Goal: Task Accomplishment & Management: Use online tool/utility

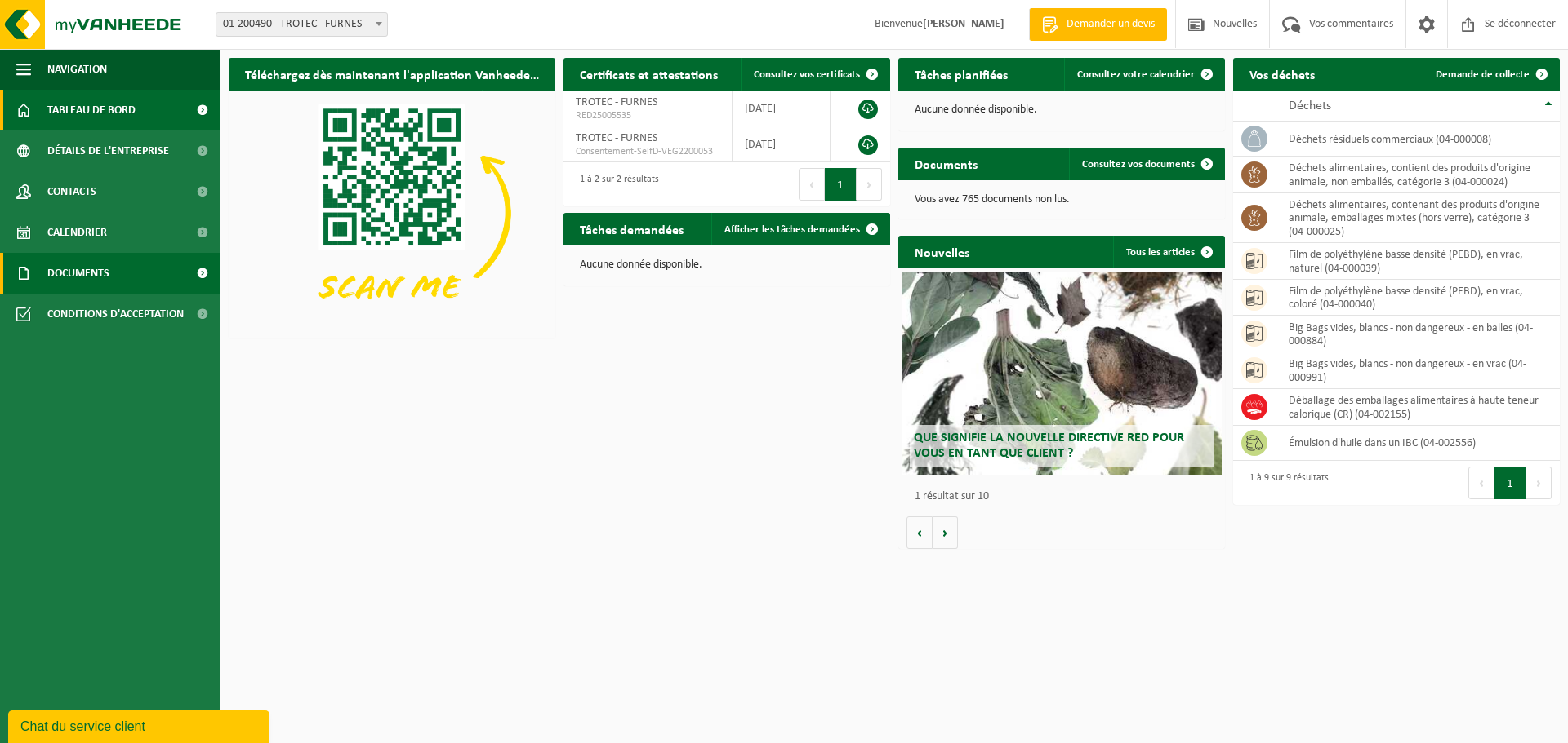
click at [75, 271] on font "Documents" at bounding box center [79, 273] width 62 height 12
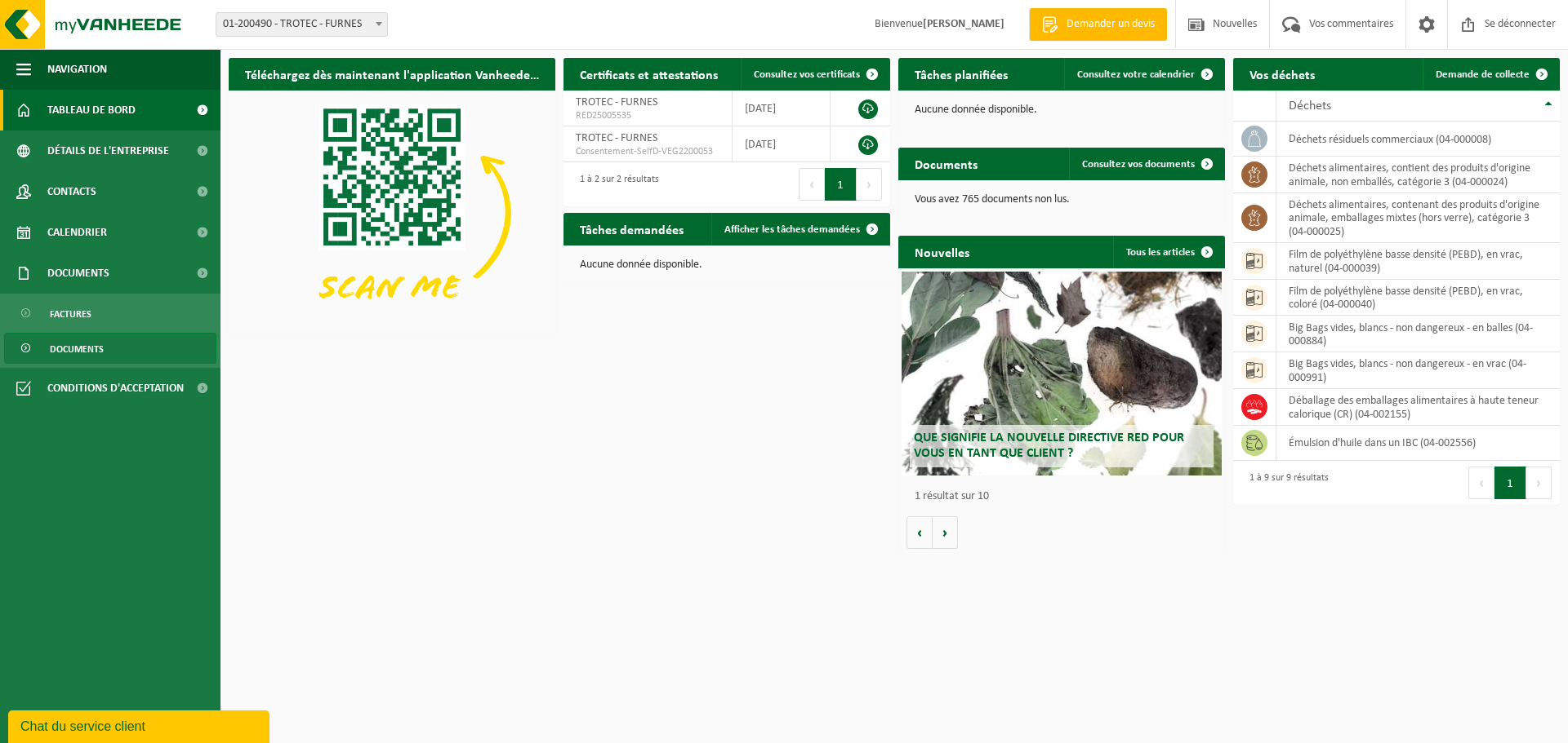
click at [106, 340] on link "Documents" at bounding box center [110, 349] width 212 height 31
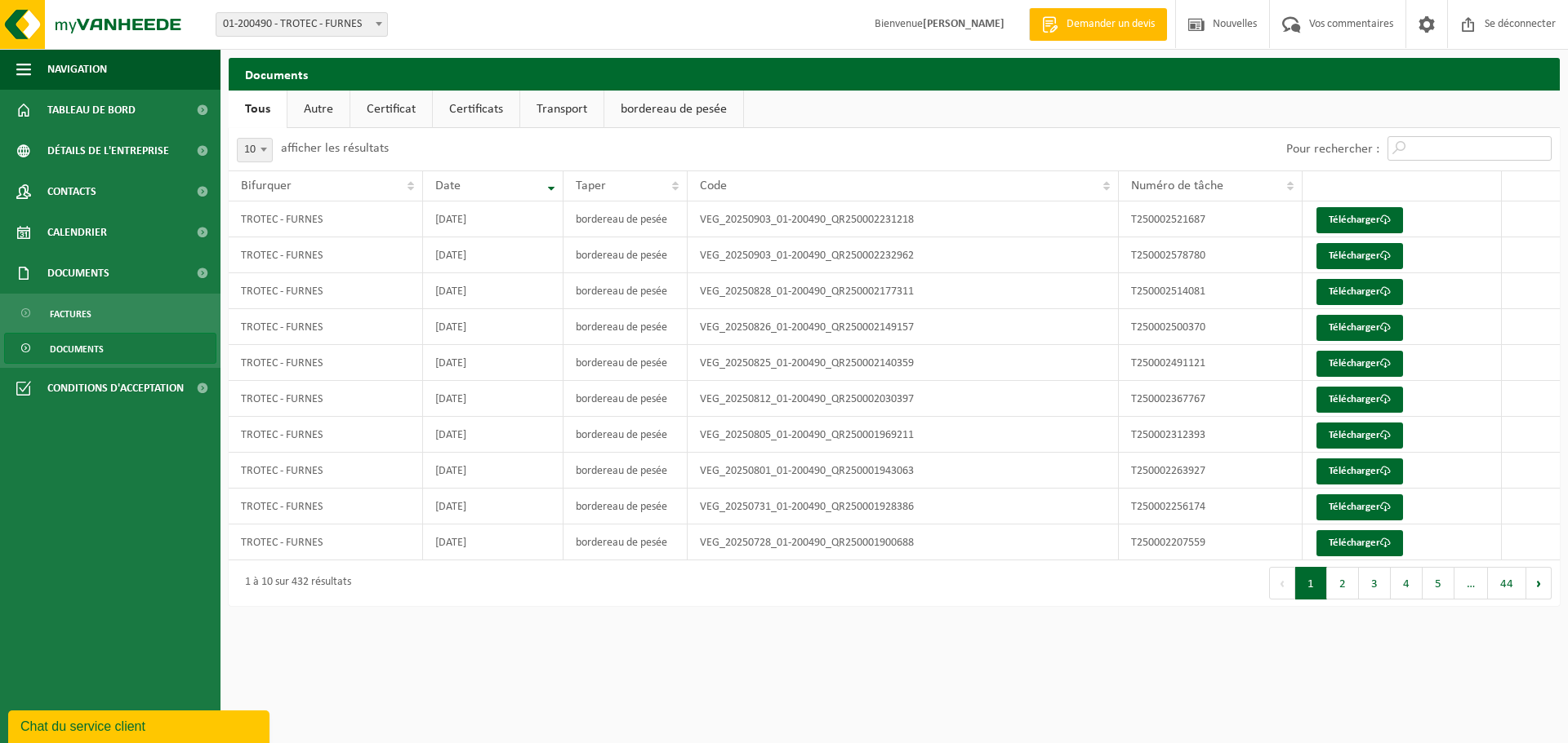
click at [1450, 147] on input "Pour rechercher :" at bounding box center [1469, 148] width 164 height 25
type input "t"
click at [1452, 146] on input "T2500" at bounding box center [1469, 148] width 164 height 25
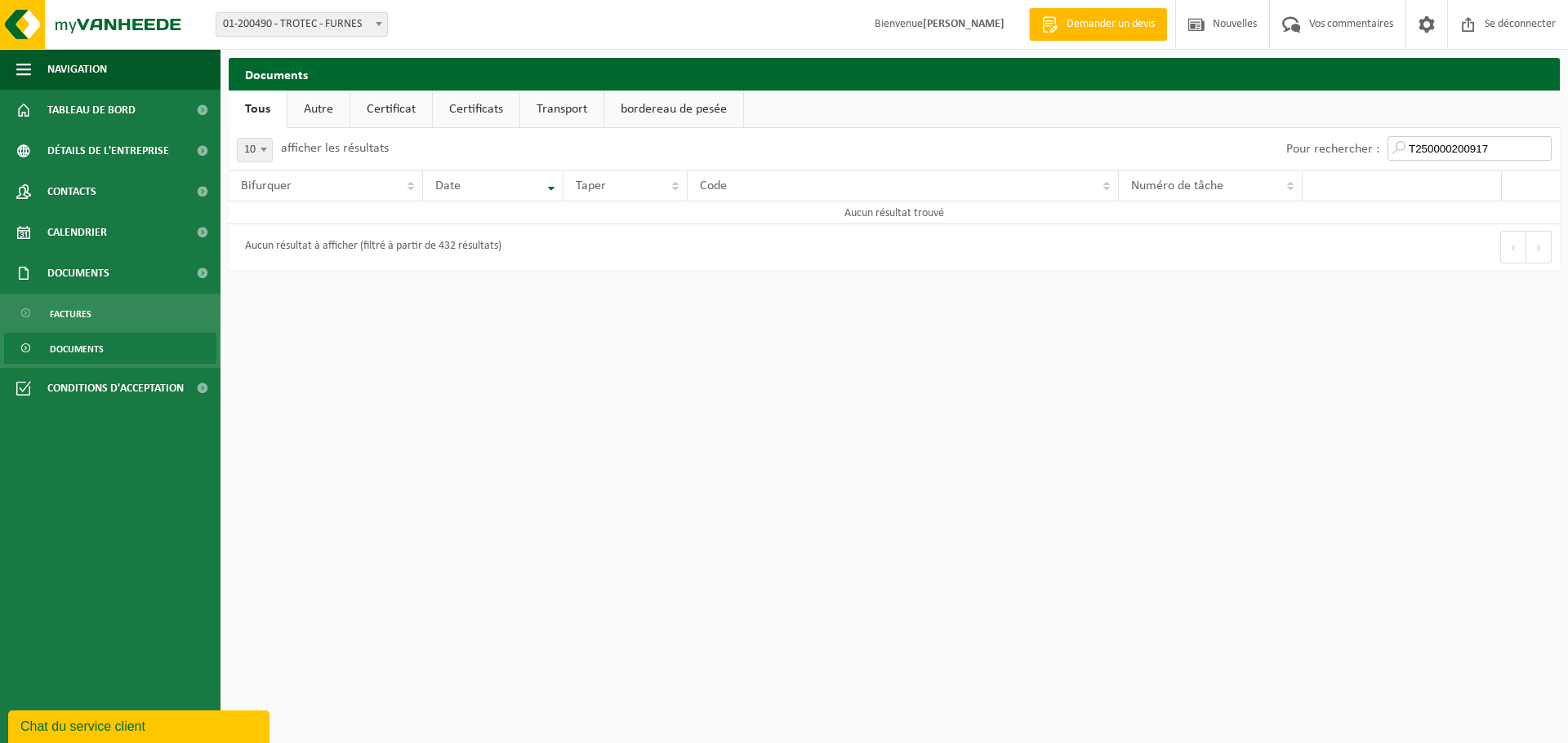
type input "T2500002009176"
drag, startPoint x: 1496, startPoint y: 148, endPoint x: 1340, endPoint y: 158, distance: 156.3
click at [1340, 158] on div "Pour rechercher : T2500002009176" at bounding box center [1418, 149] width 281 height 42
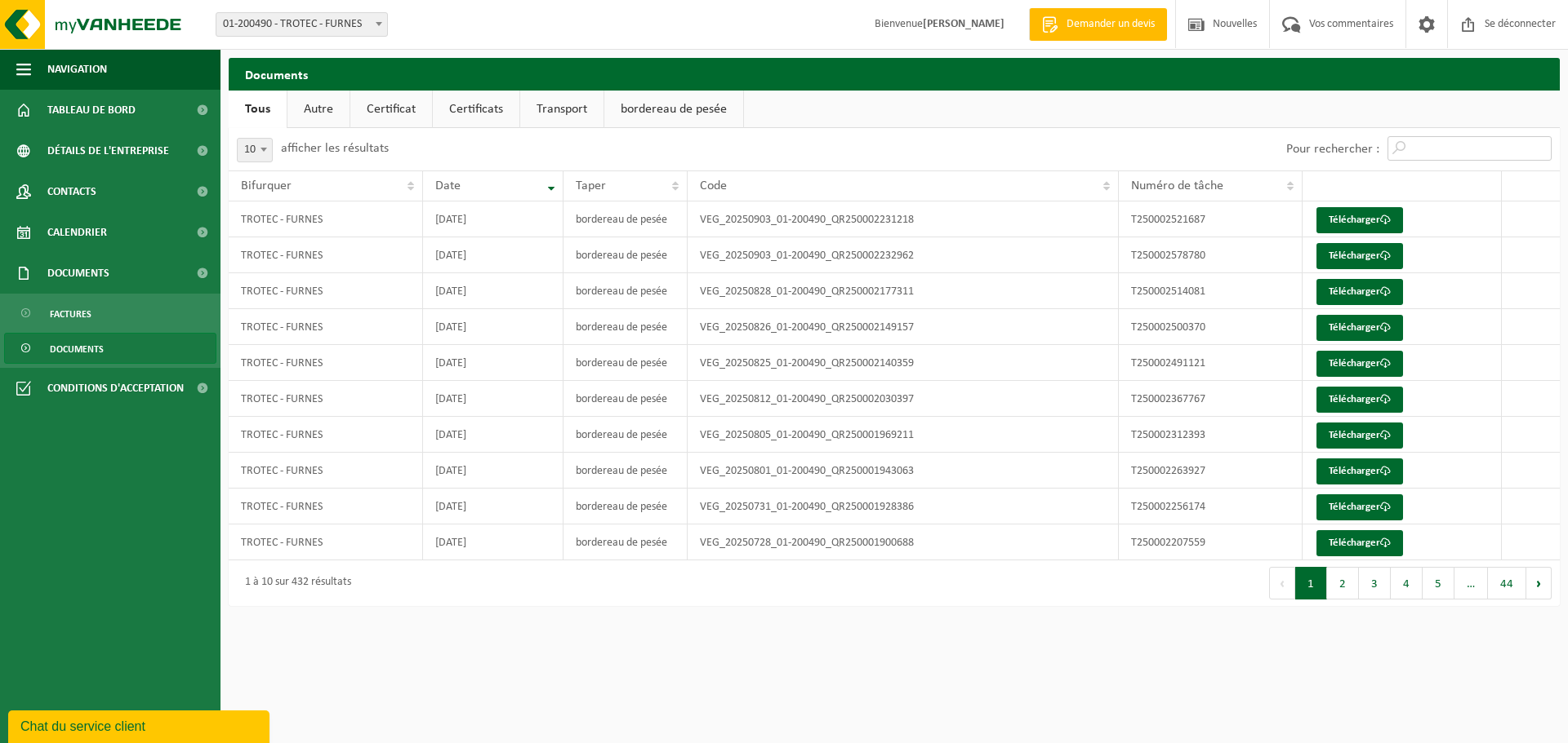
click at [1415, 157] on input "Pour rechercher :" at bounding box center [1469, 148] width 164 height 25
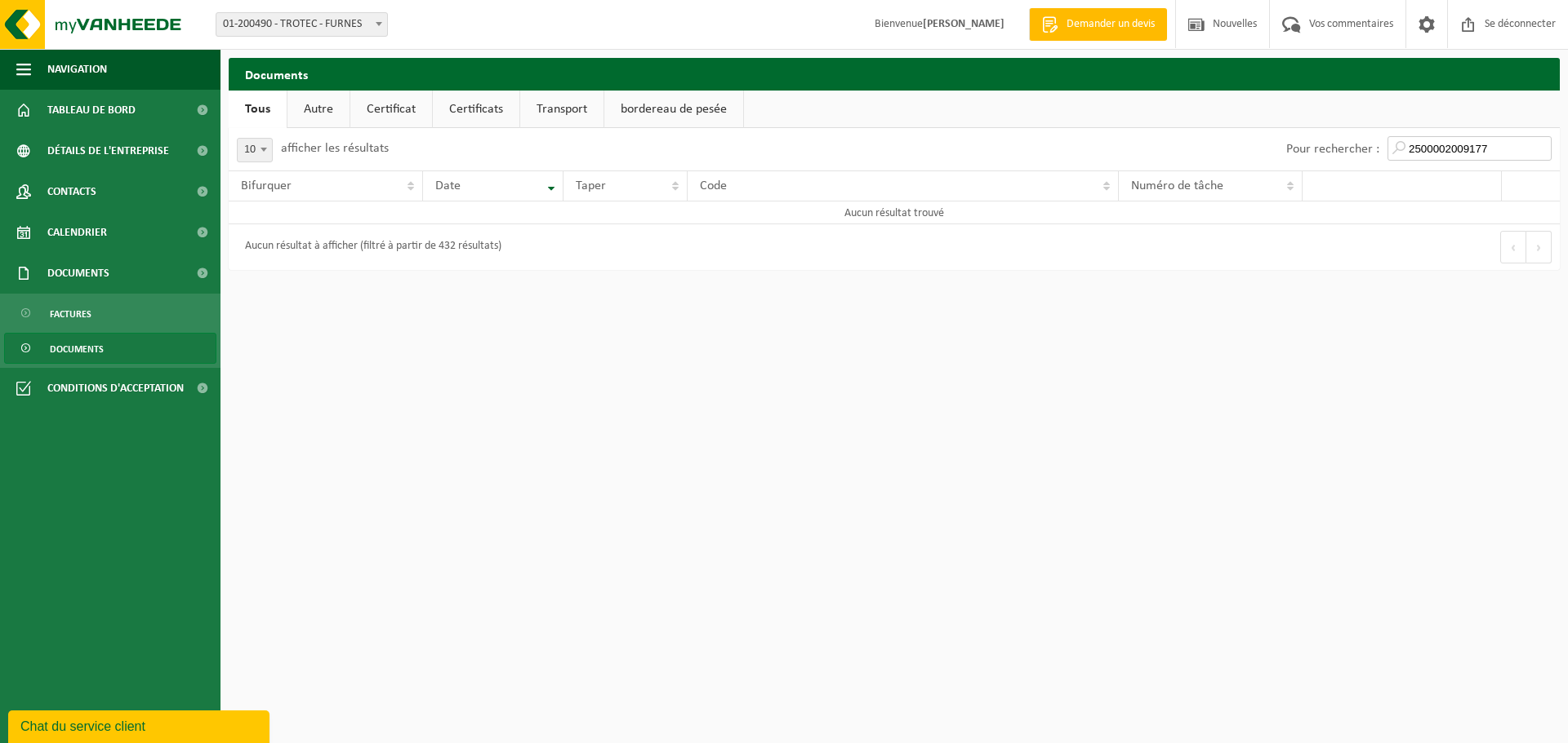
type input "2500002009177"
click at [58, 274] on font "Documents" at bounding box center [79, 273] width 62 height 12
click at [297, 26] on font "01-200490 - TROTEC - FURNES" at bounding box center [292, 24] width 139 height 12
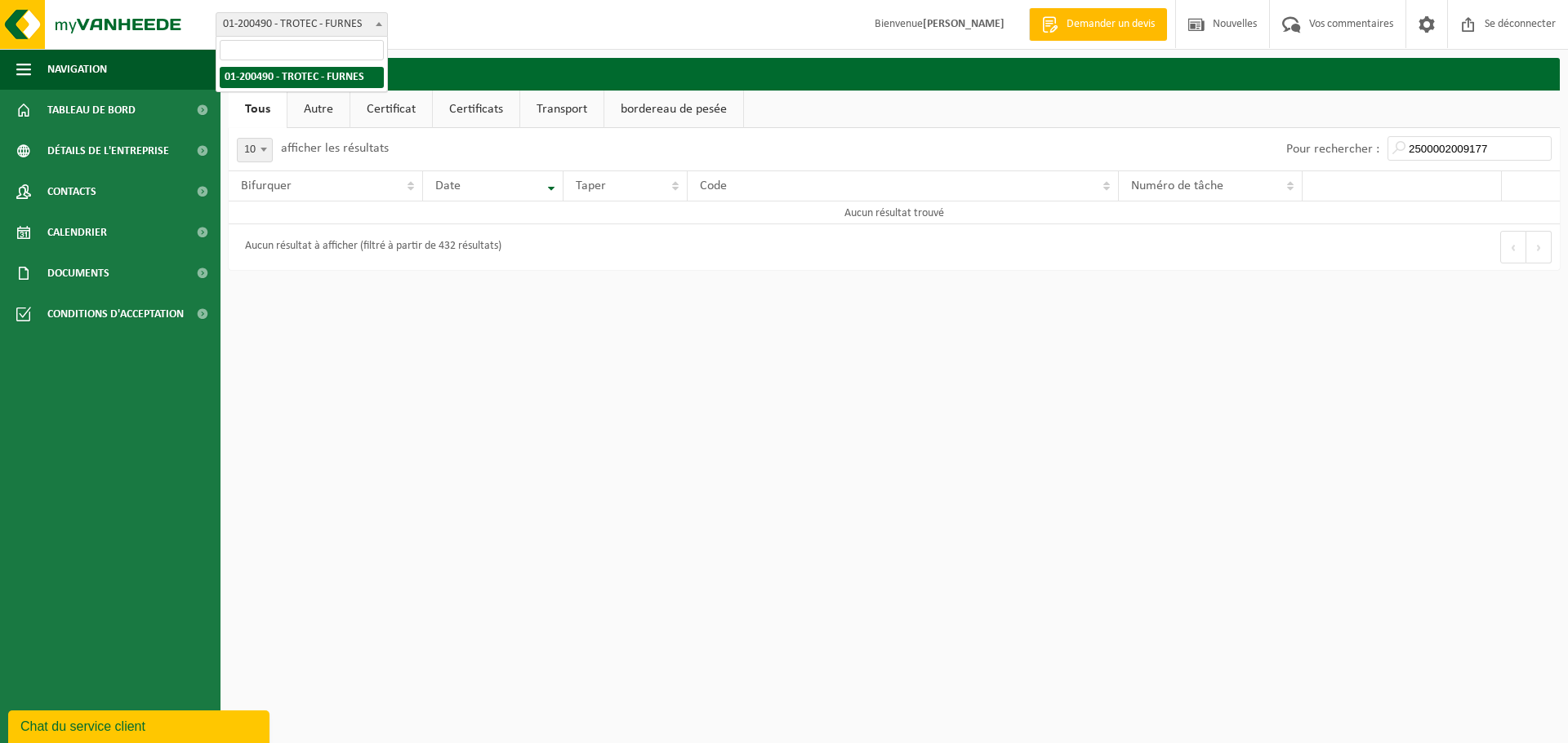
click at [297, 26] on font "01-200490 - TROTEC - FURNES" at bounding box center [292, 24] width 139 height 12
click at [70, 21] on img at bounding box center [98, 25] width 196 height 49
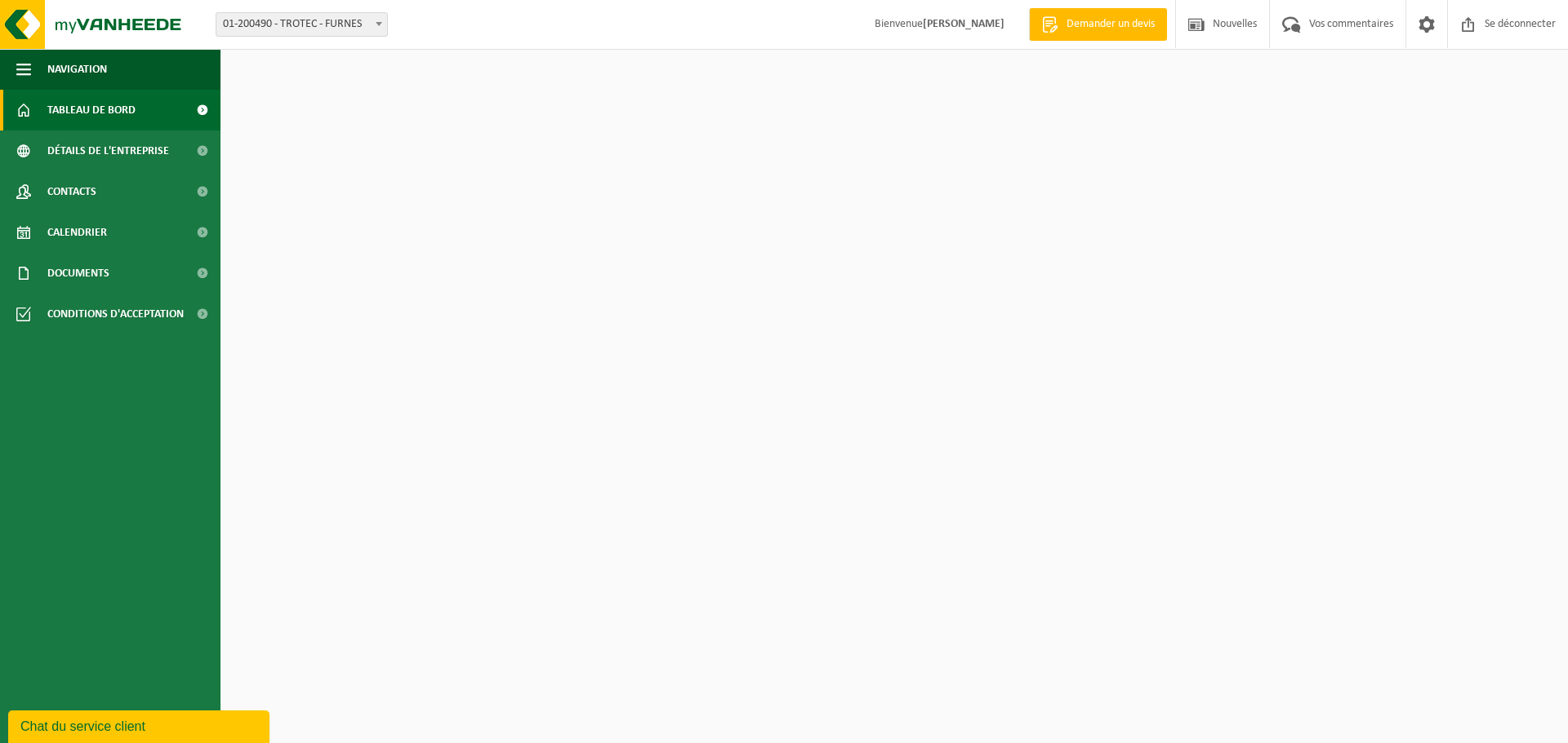
click at [297, 28] on font "01-200490 - TROTEC - FURNES" at bounding box center [292, 24] width 139 height 12
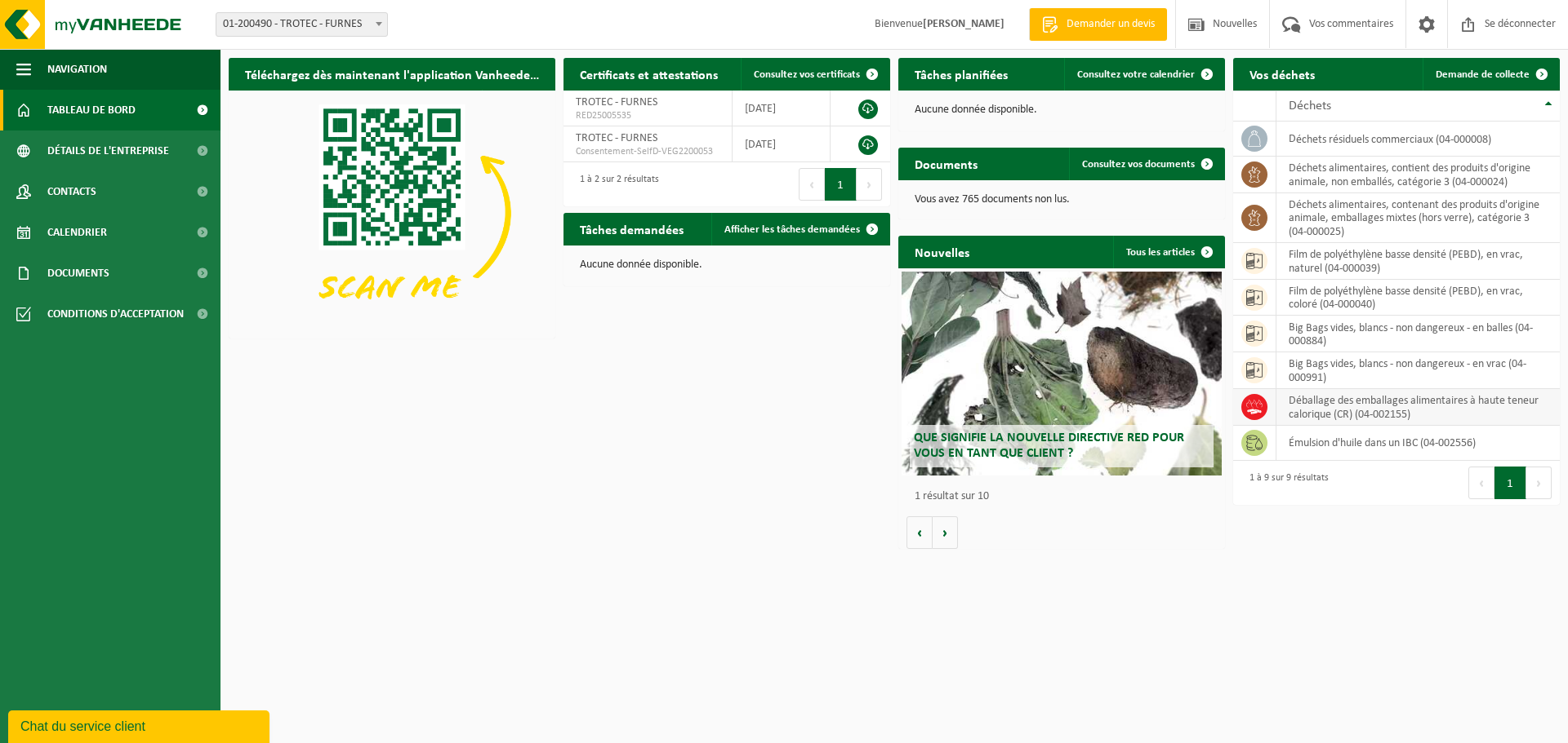
click at [1351, 418] on font "Déballage des emballages alimentaires à haute teneur calorique (CR) (04-002155)" at bounding box center [1414, 408] width 250 height 26
click at [1455, 81] on link "Demande de collecte" at bounding box center [1489, 74] width 135 height 33
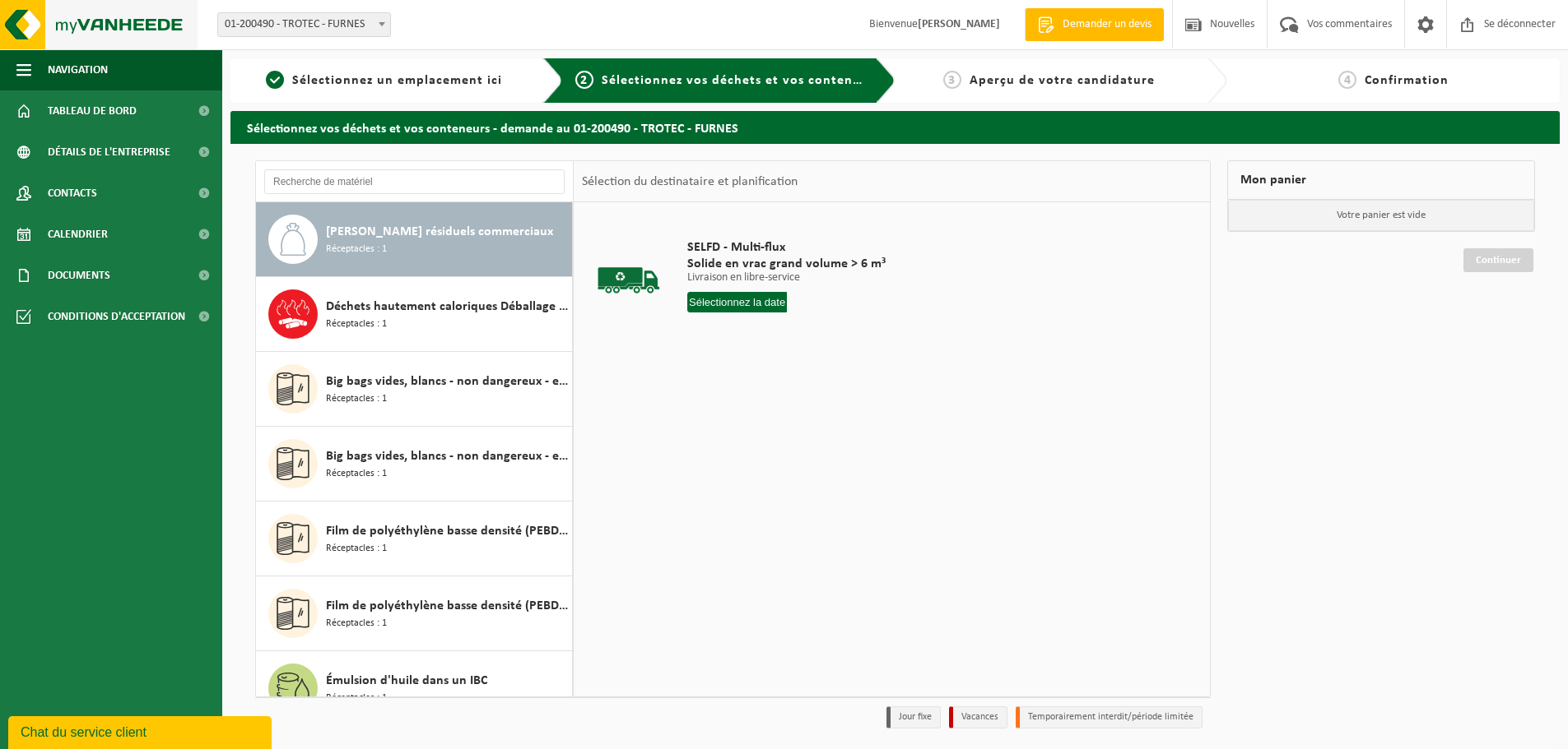
click at [60, 26] on img at bounding box center [99, 25] width 198 height 50
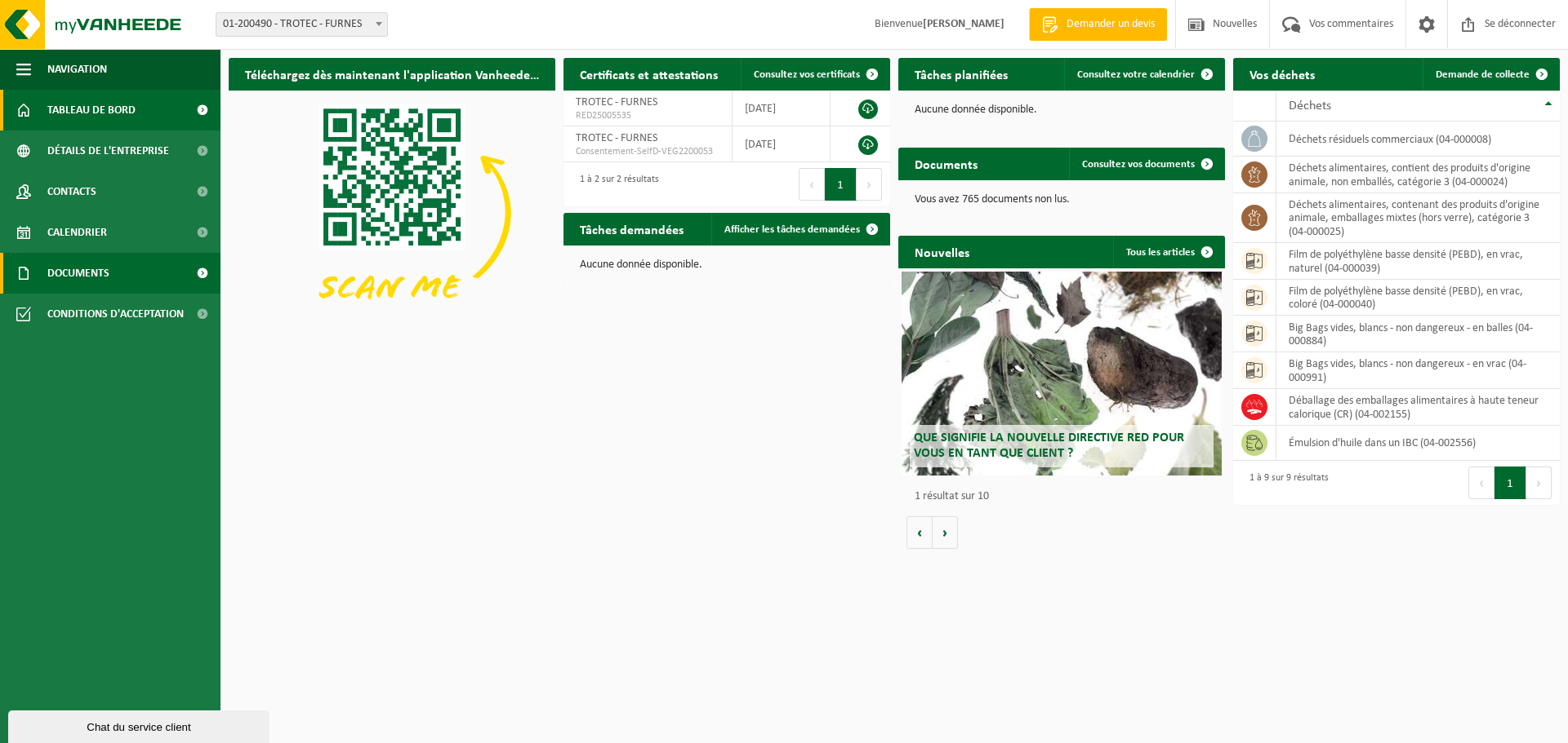
click at [96, 267] on font "Documents" at bounding box center [79, 273] width 62 height 12
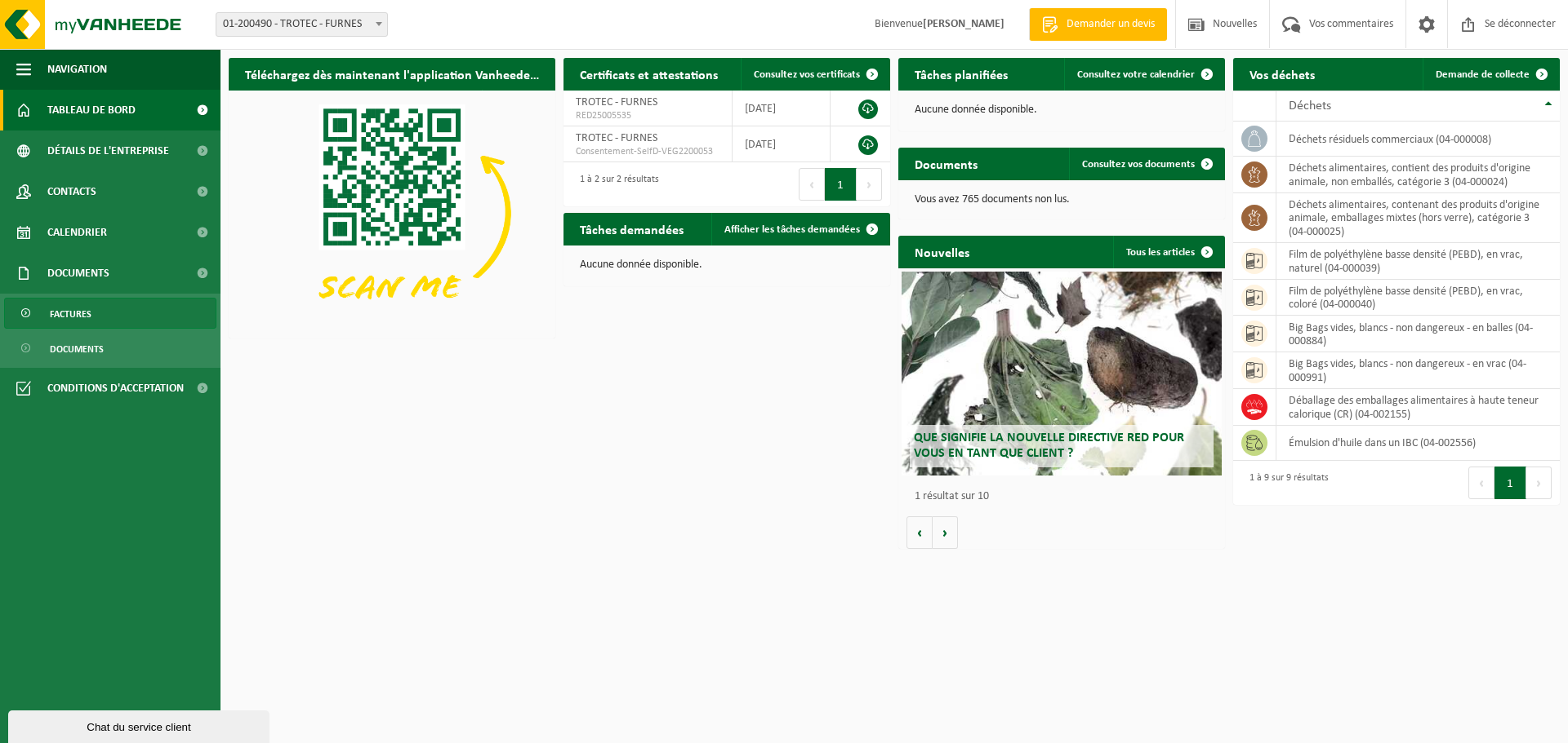
click at [101, 312] on link "Factures" at bounding box center [110, 313] width 212 height 31
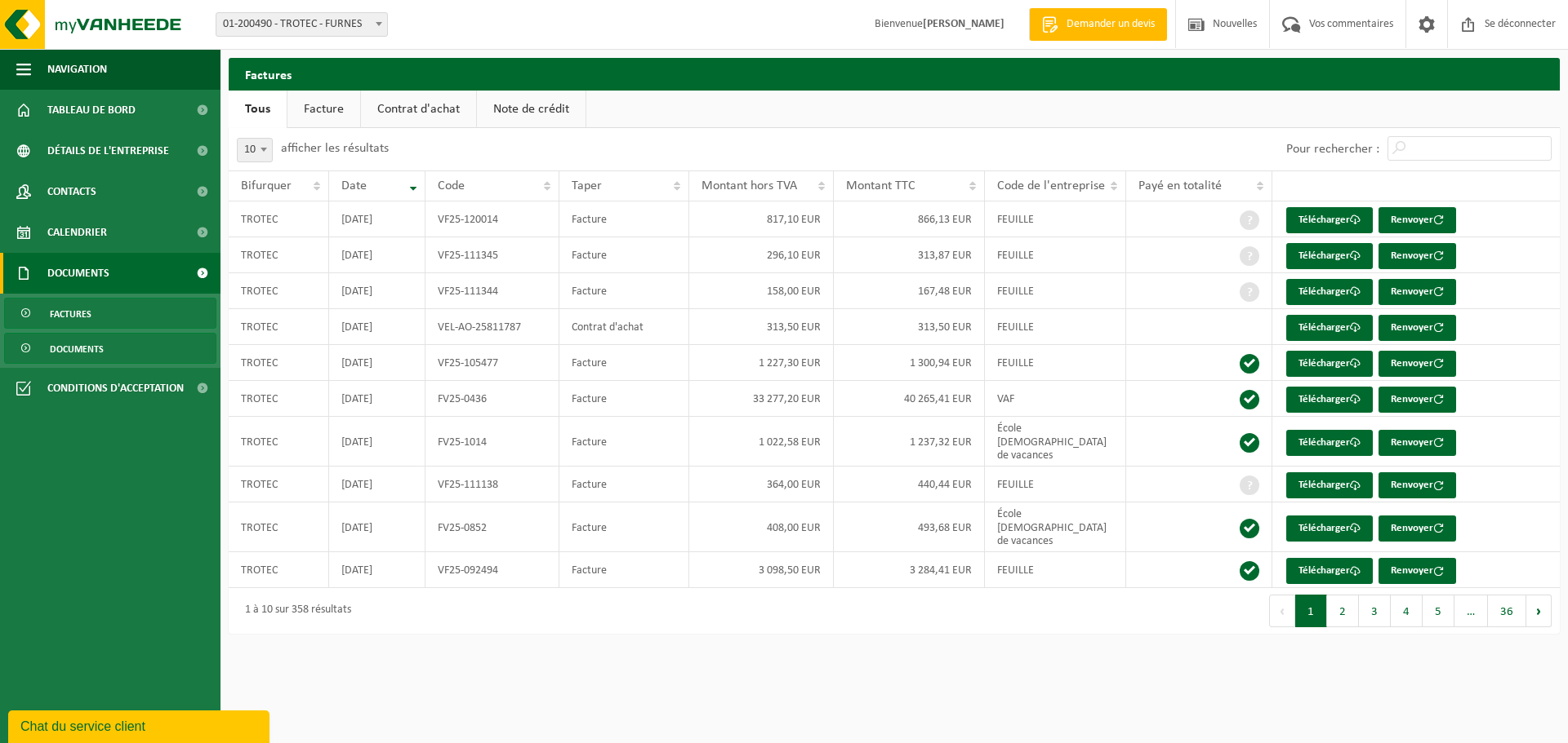
click at [69, 345] on font "Documents" at bounding box center [77, 350] width 54 height 10
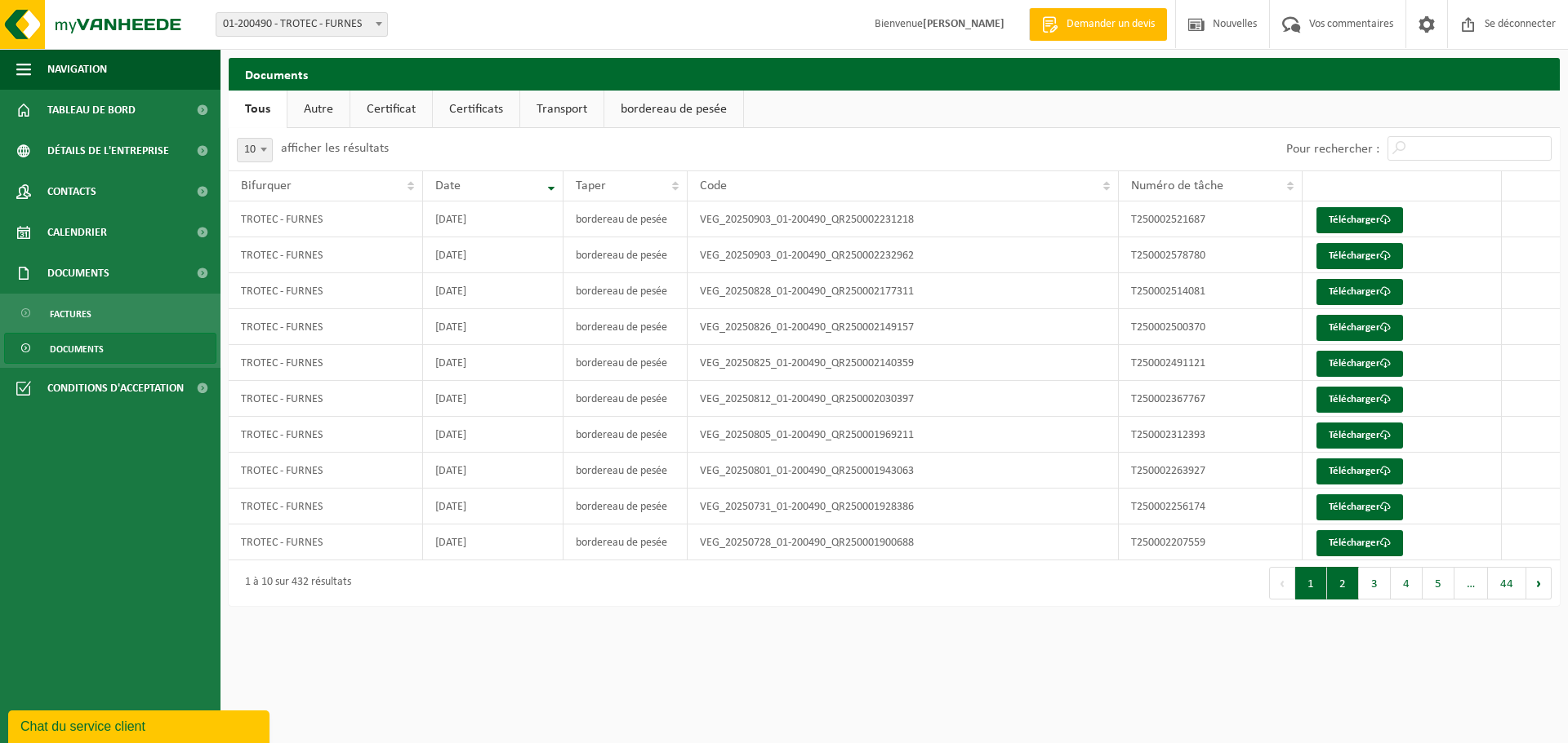
click at [1352, 593] on button "2" at bounding box center [1342, 583] width 32 height 33
click at [1293, 182] on th "Numéro de tâche" at bounding box center [1210, 186] width 184 height 31
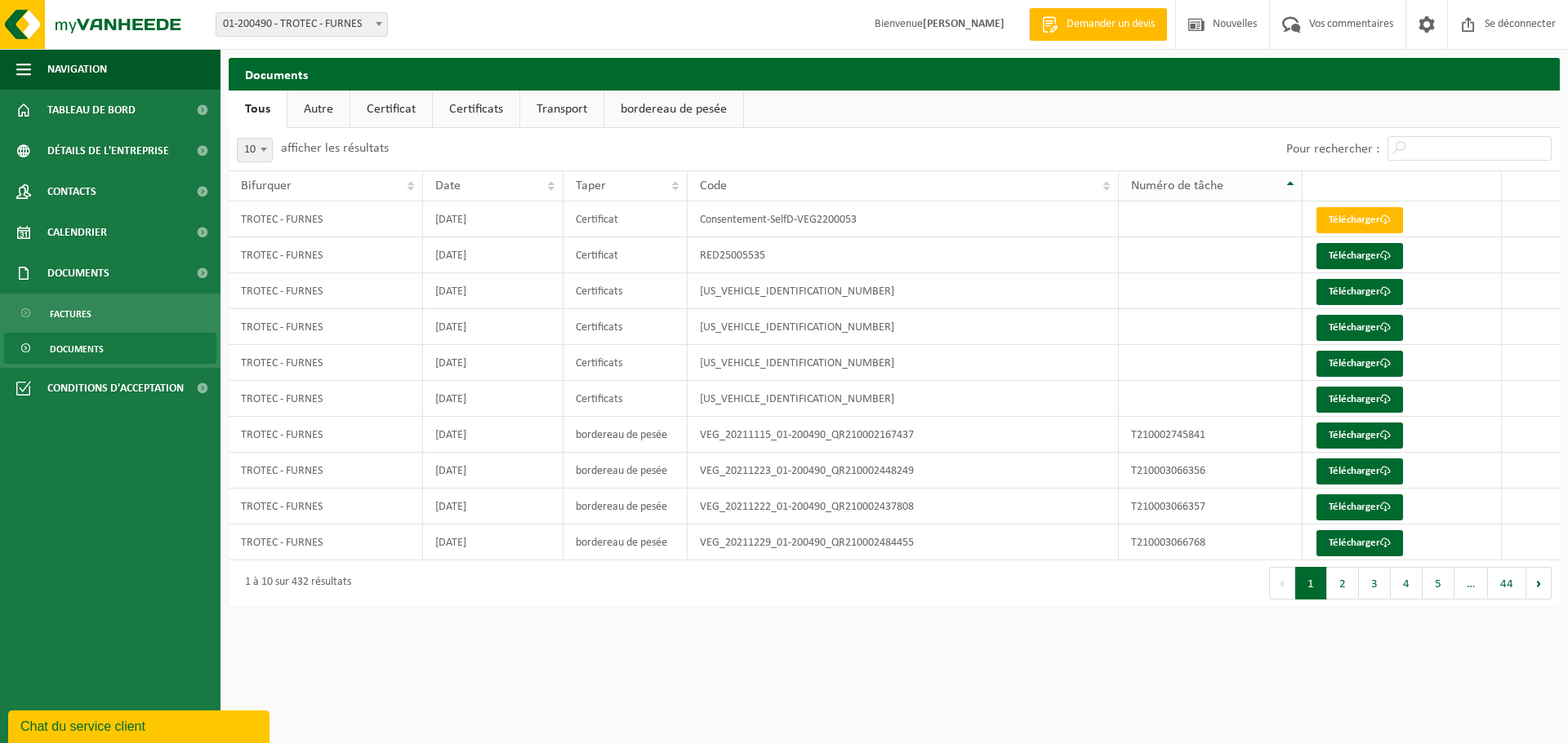
click at [1287, 182] on th "Numéro de tâche" at bounding box center [1210, 186] width 184 height 31
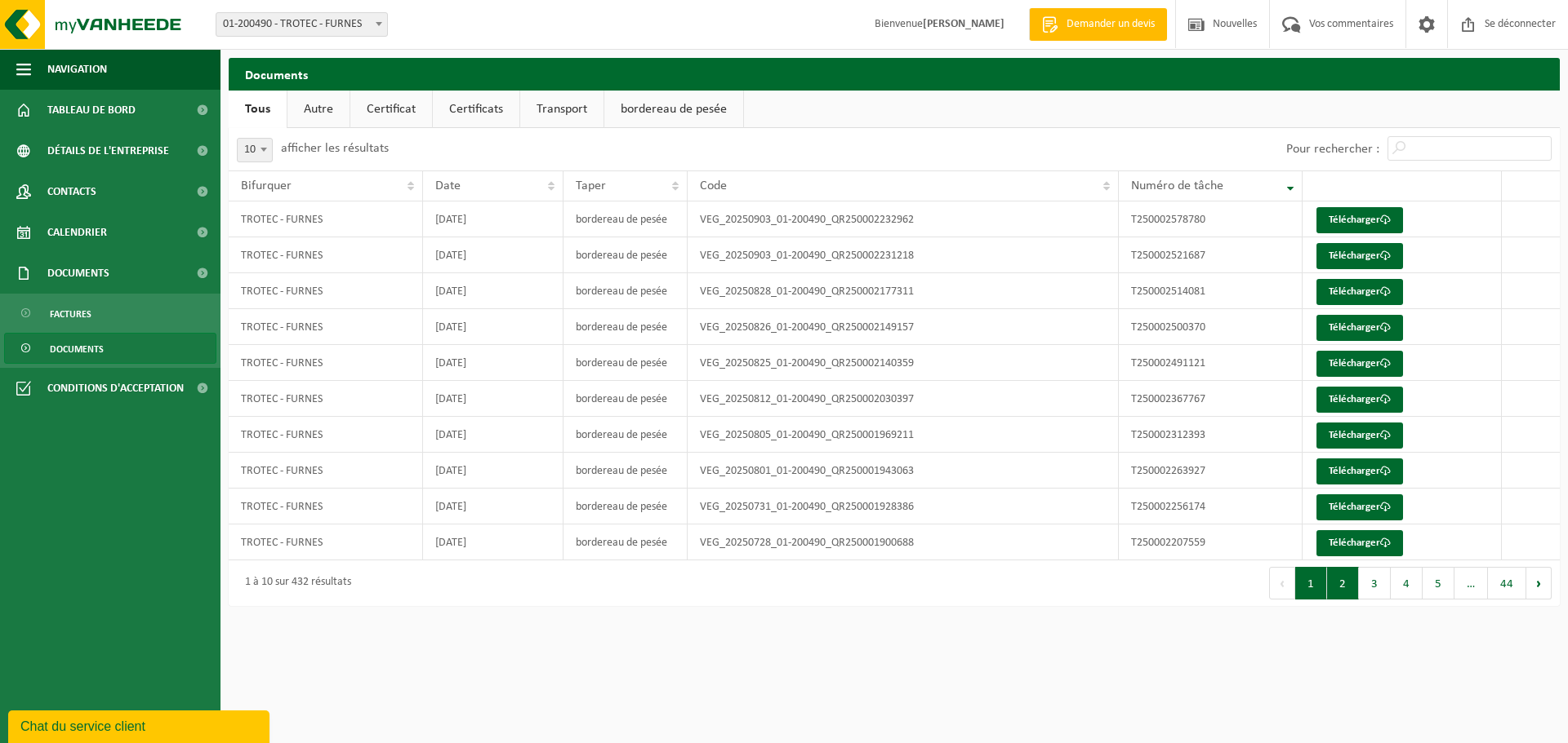
click at [1339, 586] on button "2" at bounding box center [1342, 583] width 32 height 33
click at [1376, 585] on button "3" at bounding box center [1374, 583] width 32 height 33
click at [1364, 254] on font "Télécharger" at bounding box center [1354, 256] width 51 height 11
click at [1344, 588] on button "2" at bounding box center [1342, 583] width 32 height 33
click at [72, 225] on span "Calendrier" at bounding box center [77, 232] width 59 height 41
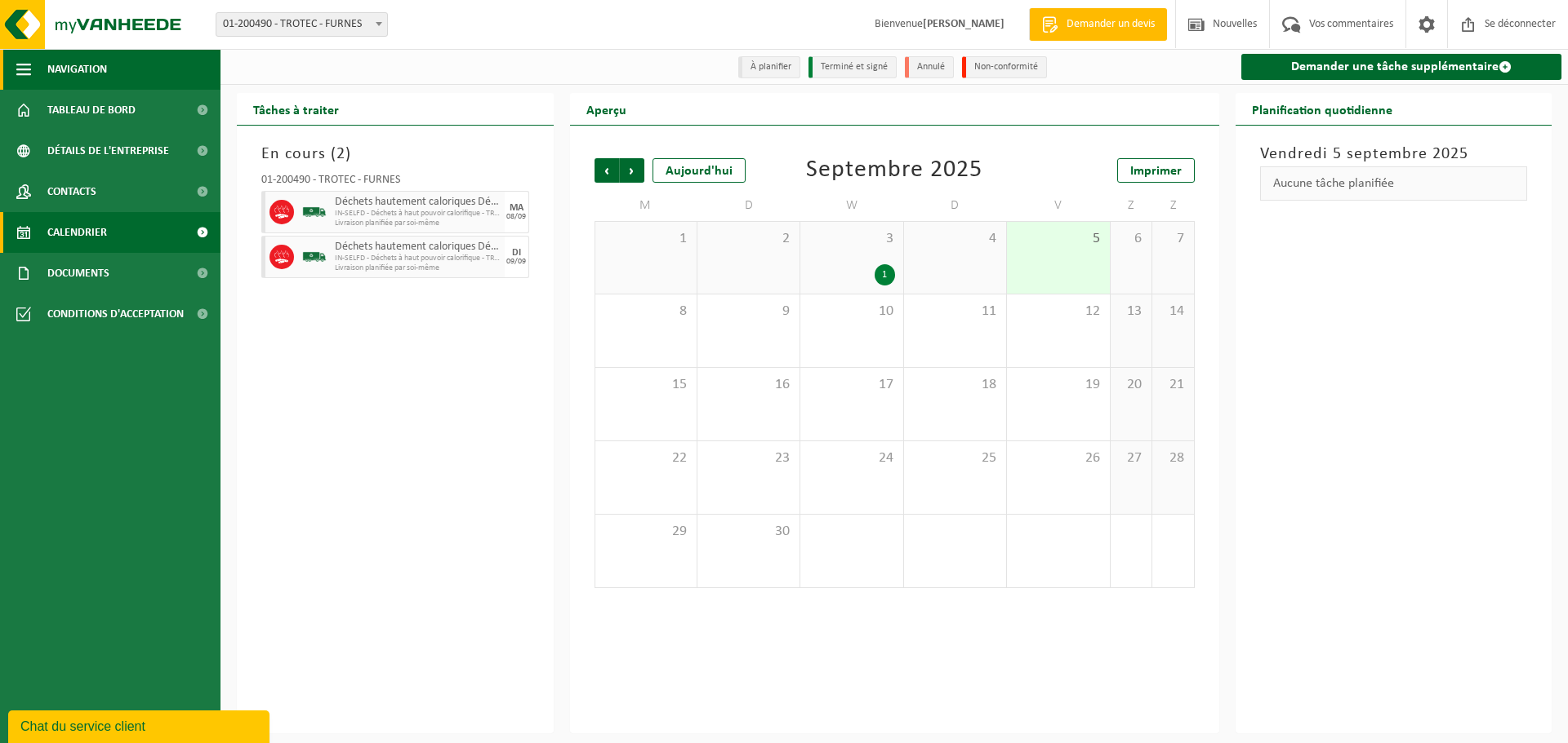
click at [61, 69] on font "Navigation" at bounding box center [77, 69] width 59 height 12
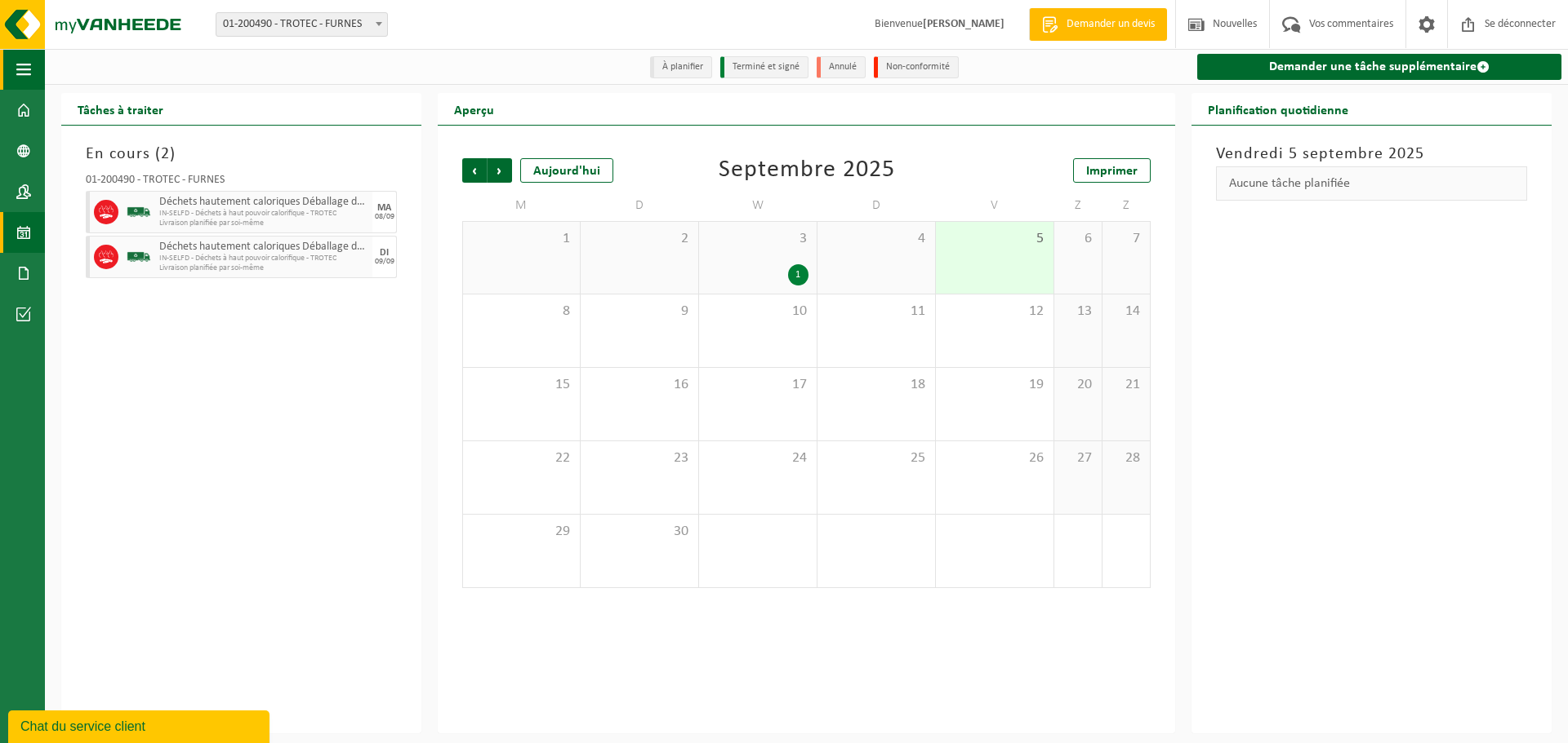
click at [30, 63] on span "button" at bounding box center [24, 69] width 15 height 41
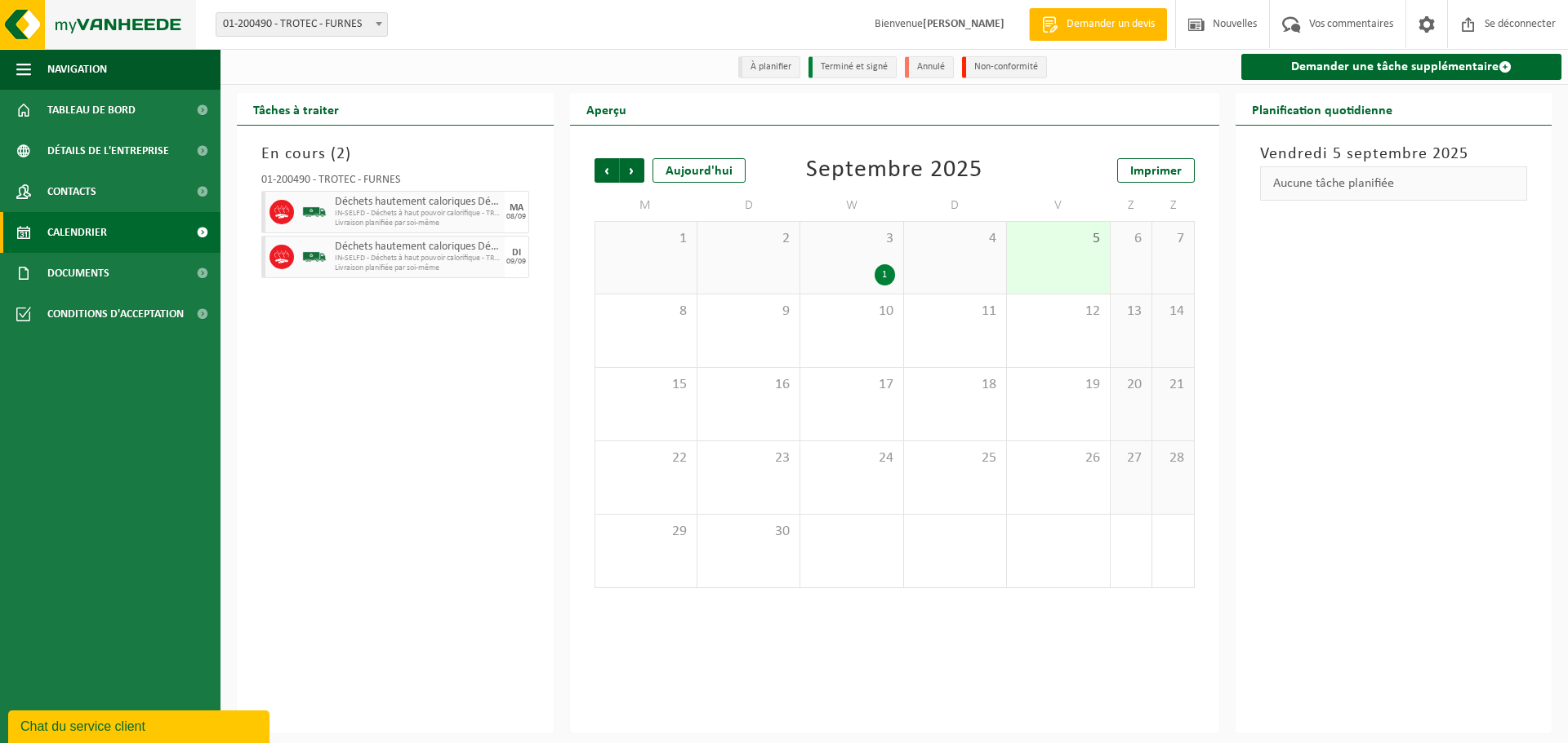
click at [120, 27] on img at bounding box center [98, 25] width 196 height 49
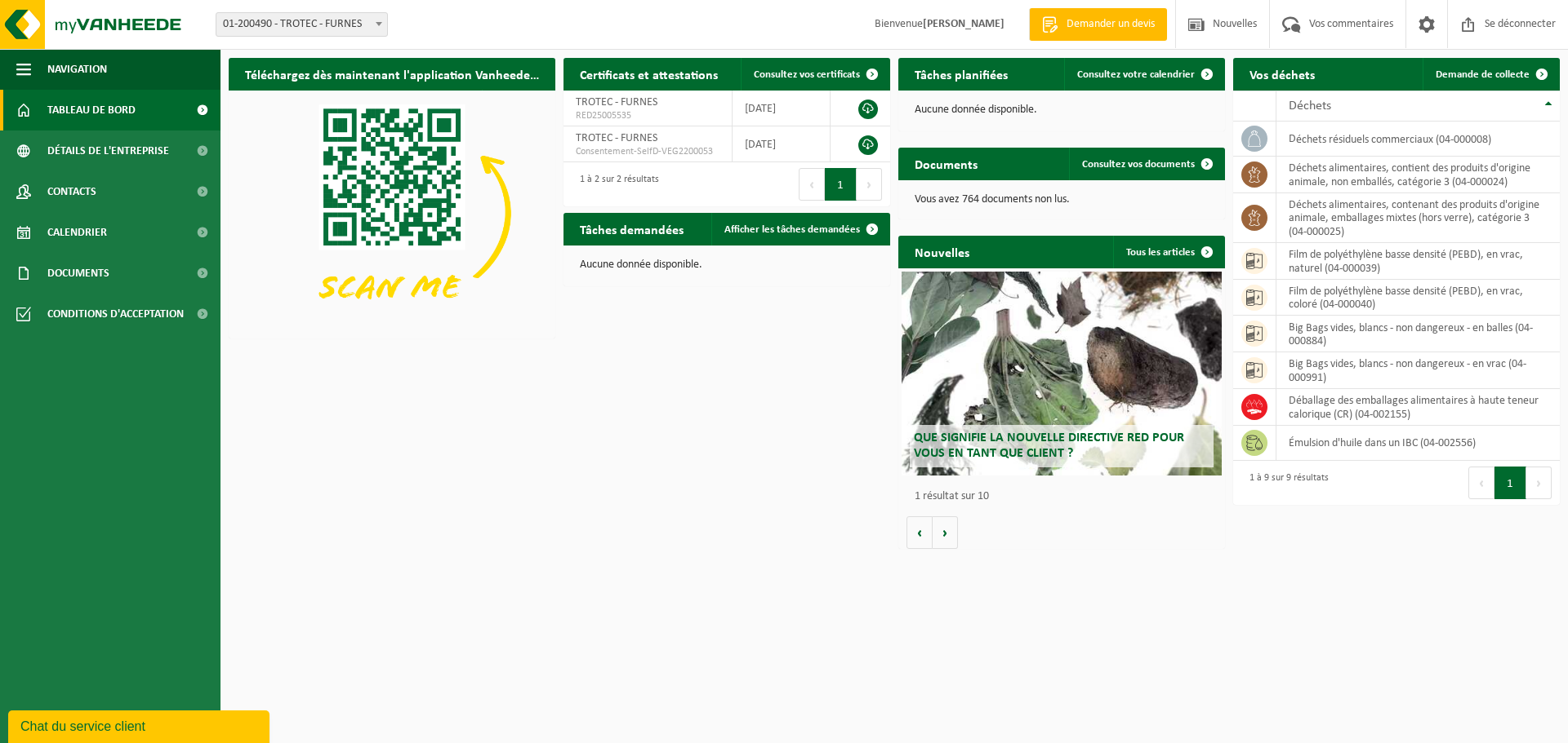
click at [547, 455] on div "Téléchargez dès maintenant l'application Vanheede+ ! Cacher Certificats et atte…" at bounding box center [894, 304] width 1339 height 508
click at [570, 629] on html "Bifurquer: 01-200490 - TROTEC - FURNES 01-200490 - TROTEC - FURNES Bienvenue KR…" at bounding box center [784, 372] width 1568 height 743
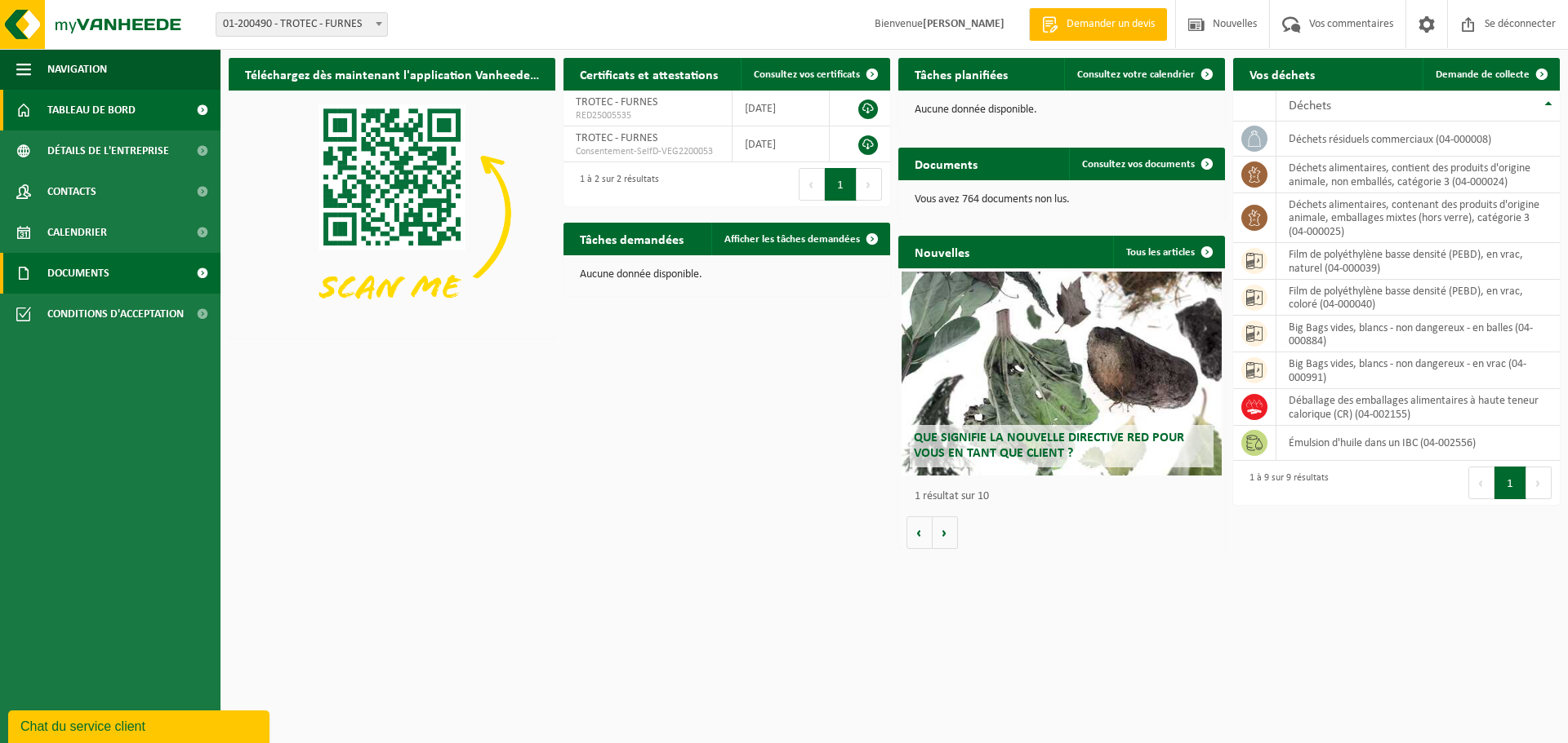
click at [68, 277] on font "Documents" at bounding box center [79, 273] width 62 height 12
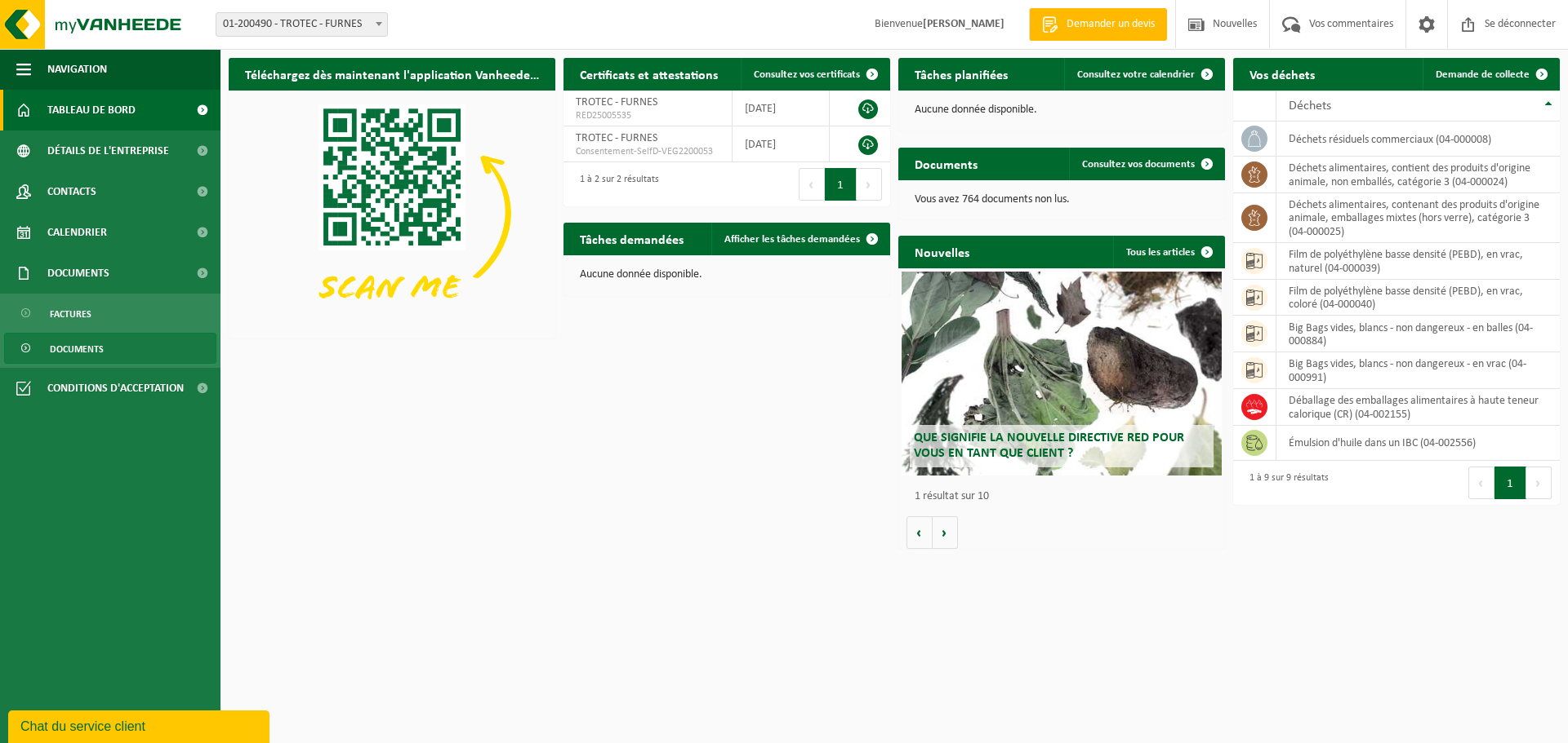
click at [112, 347] on link "Documents" at bounding box center [110, 349] width 212 height 31
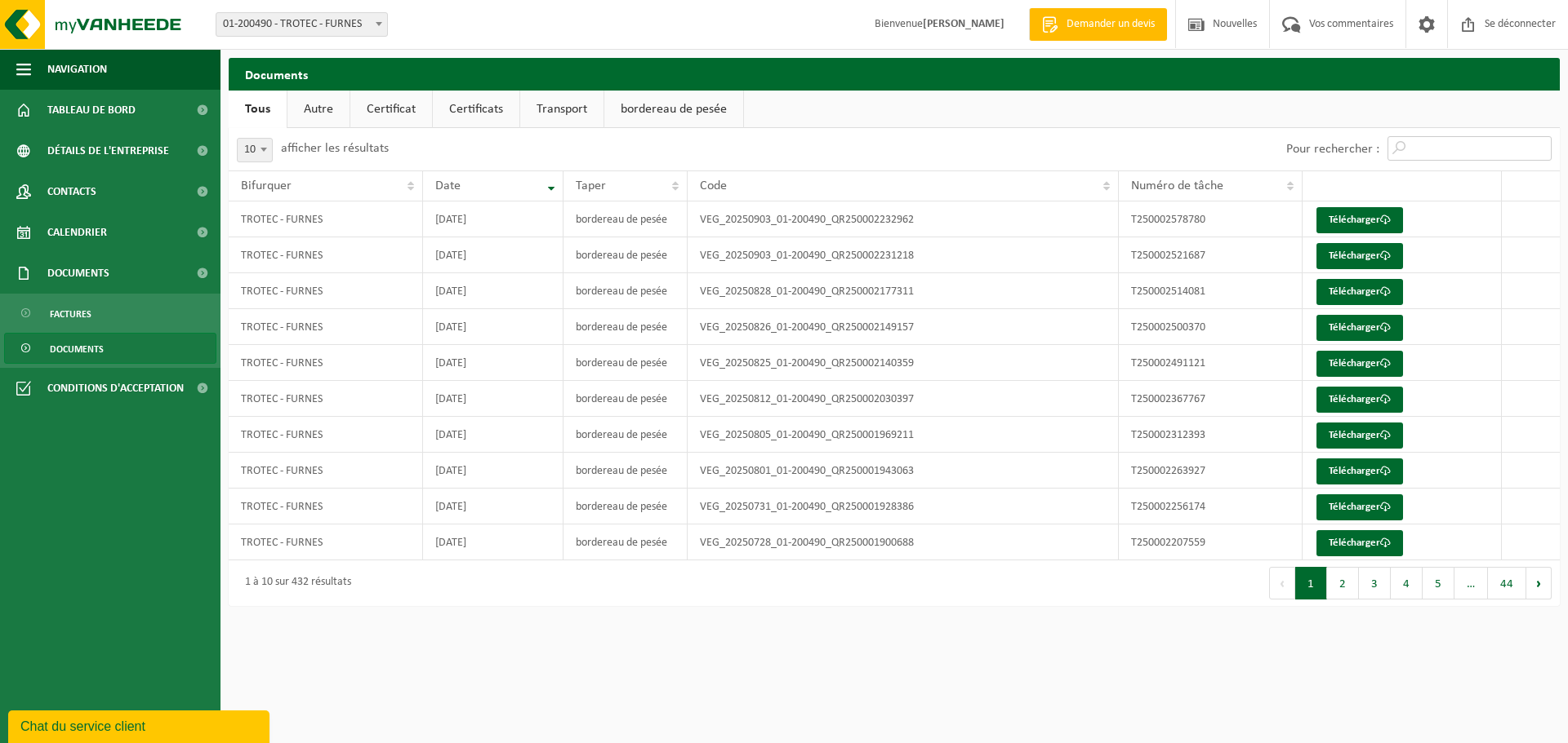
click at [1402, 145] on input "Pour rechercher :" at bounding box center [1469, 148] width 164 height 25
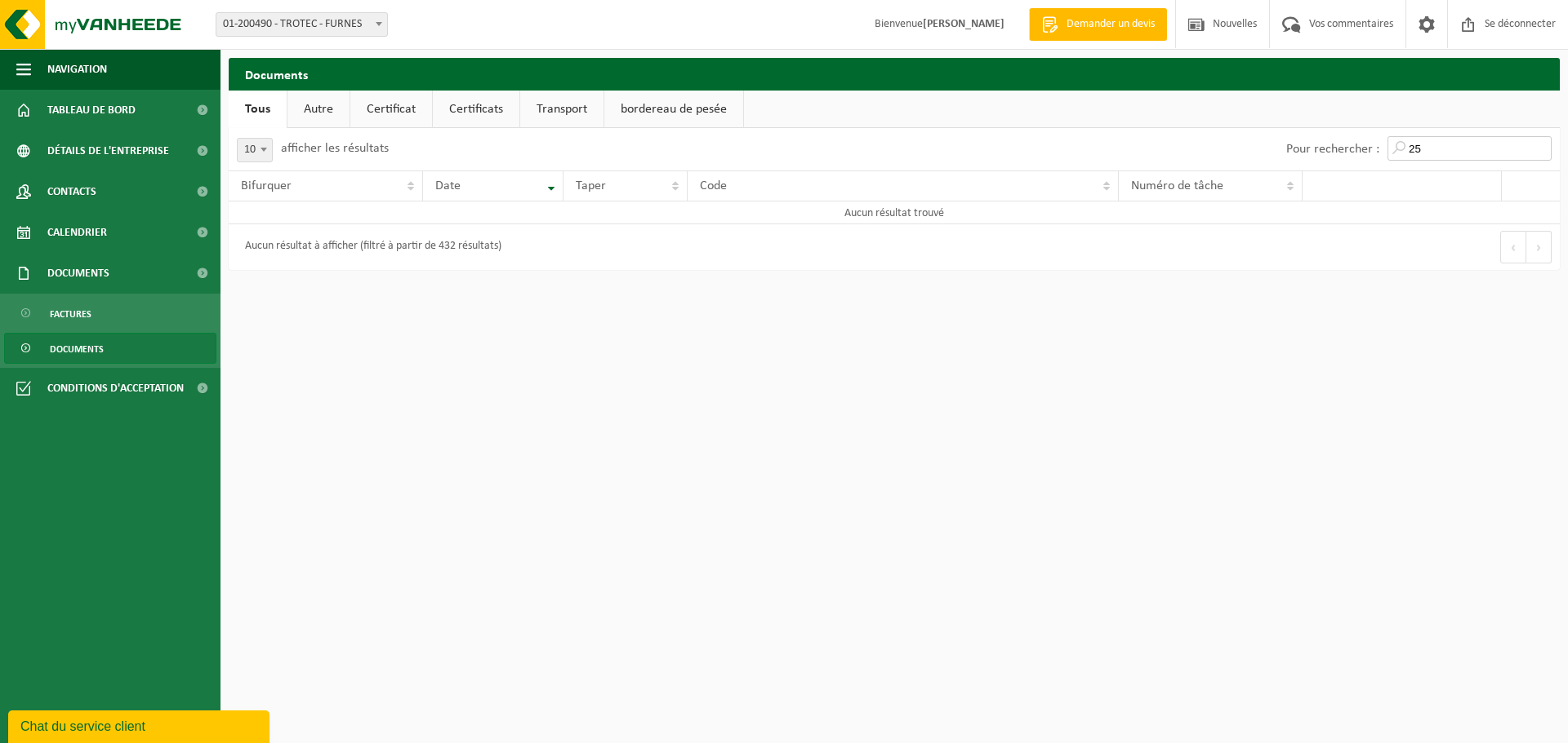
type input "2"
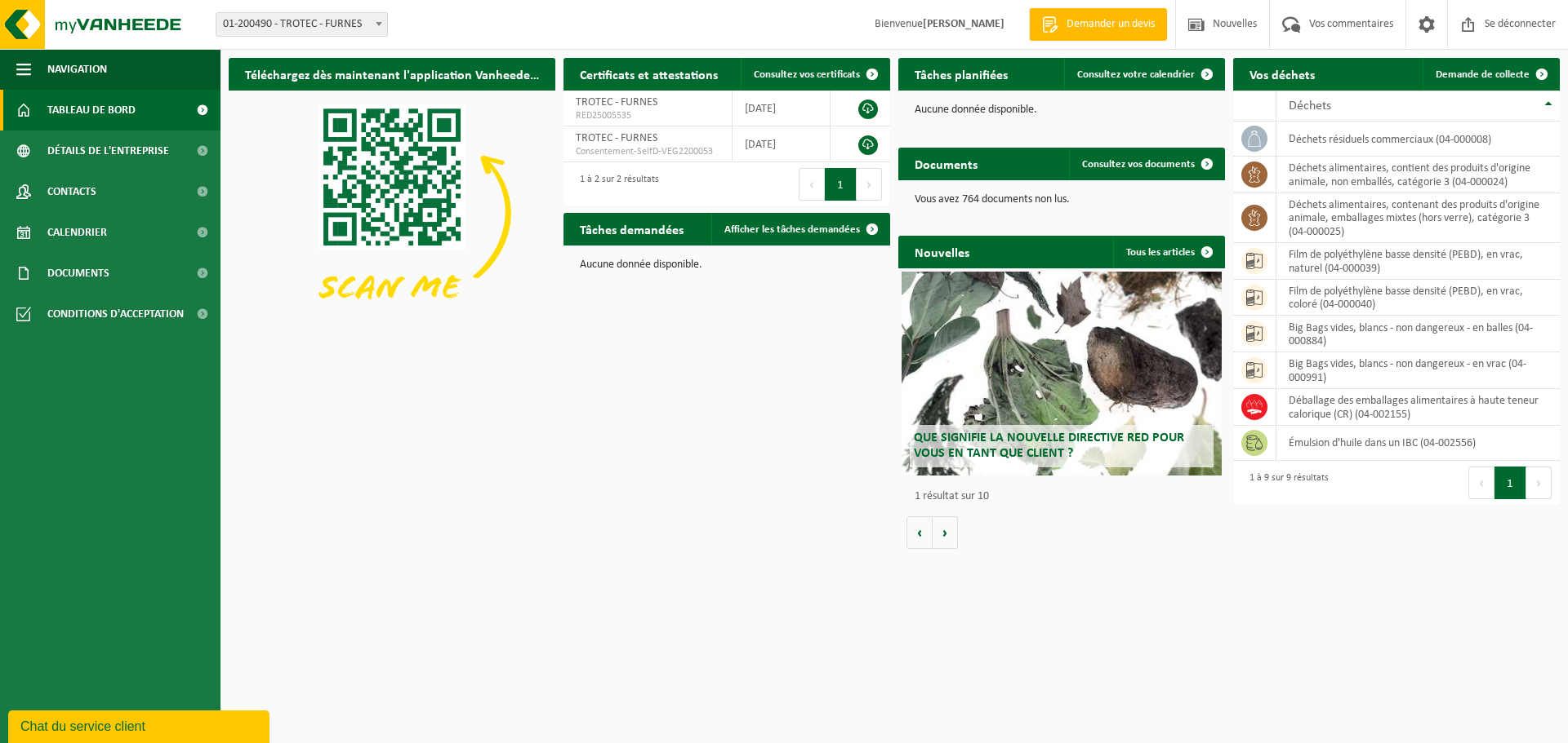
click at [517, 495] on div "Téléchargez dès maintenant l'application Vanheede+ ! Cacher Certificats et atte…" at bounding box center [894, 304] width 1339 height 508
click at [60, 104] on font "Tableau de bord" at bounding box center [91, 110] width 89 height 12
click at [1468, 73] on font "Demande de collecte" at bounding box center [1482, 75] width 94 height 11
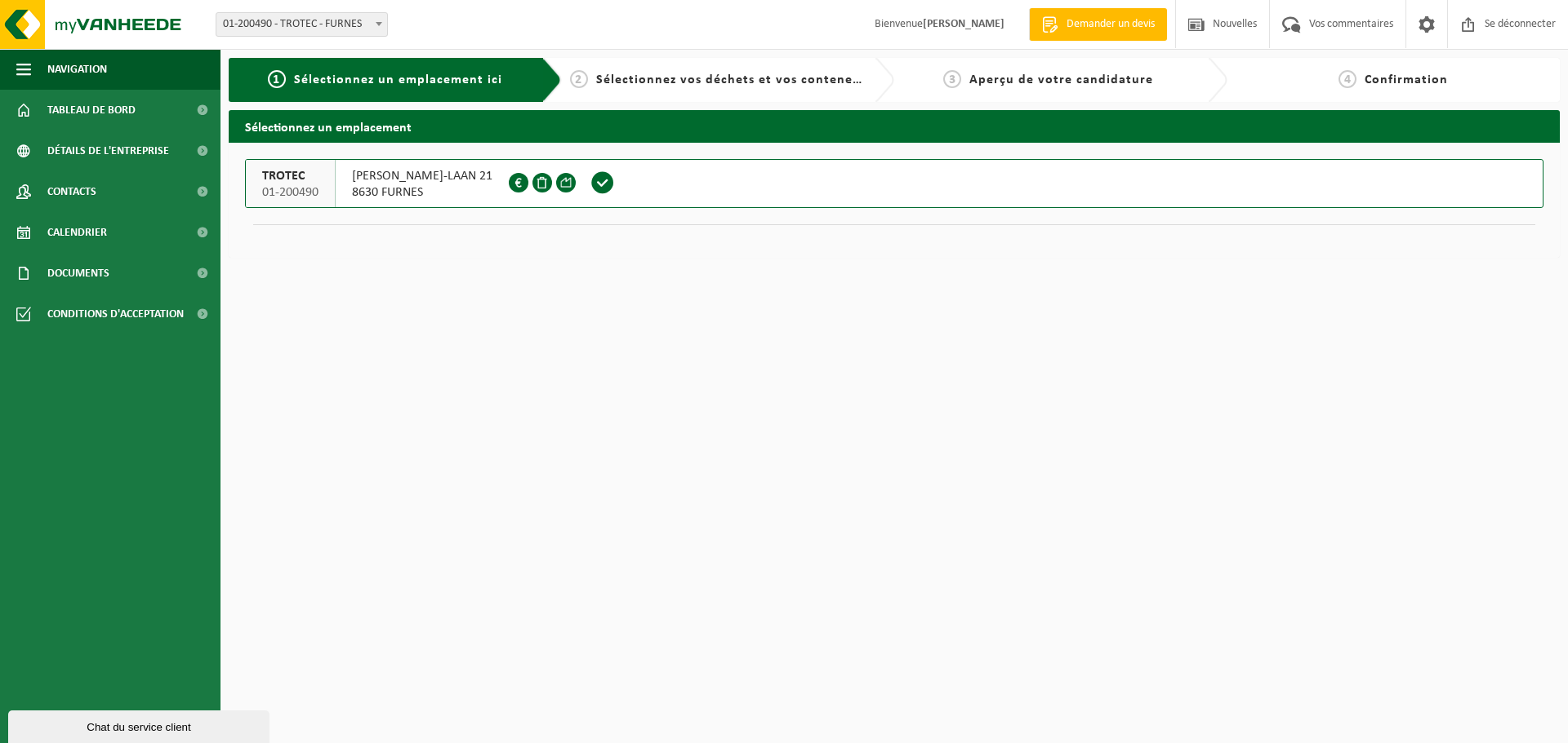
click at [406, 178] on font "[PERSON_NAME]-LAAN 21" at bounding box center [422, 176] width 141 height 13
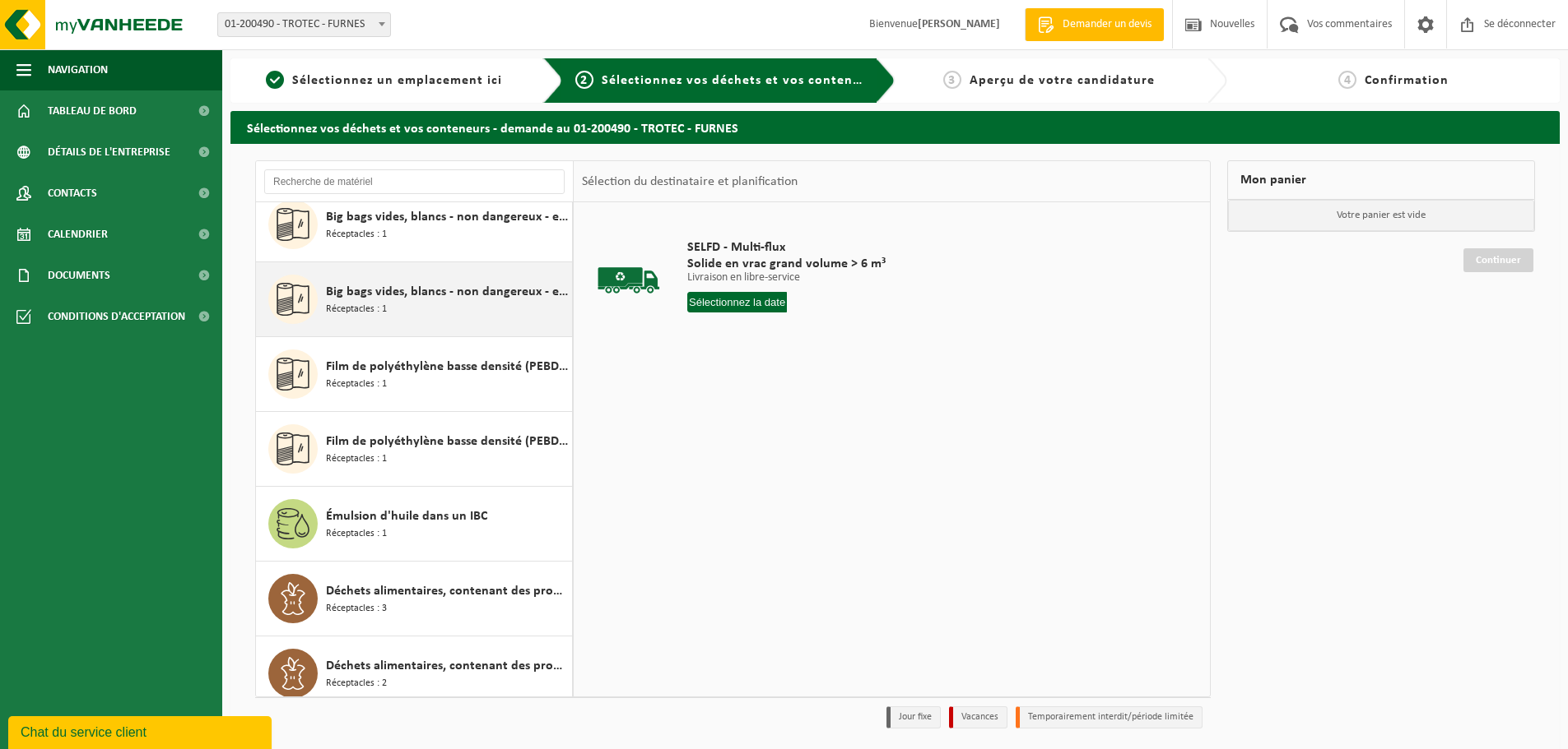
scroll to position [179, 0]
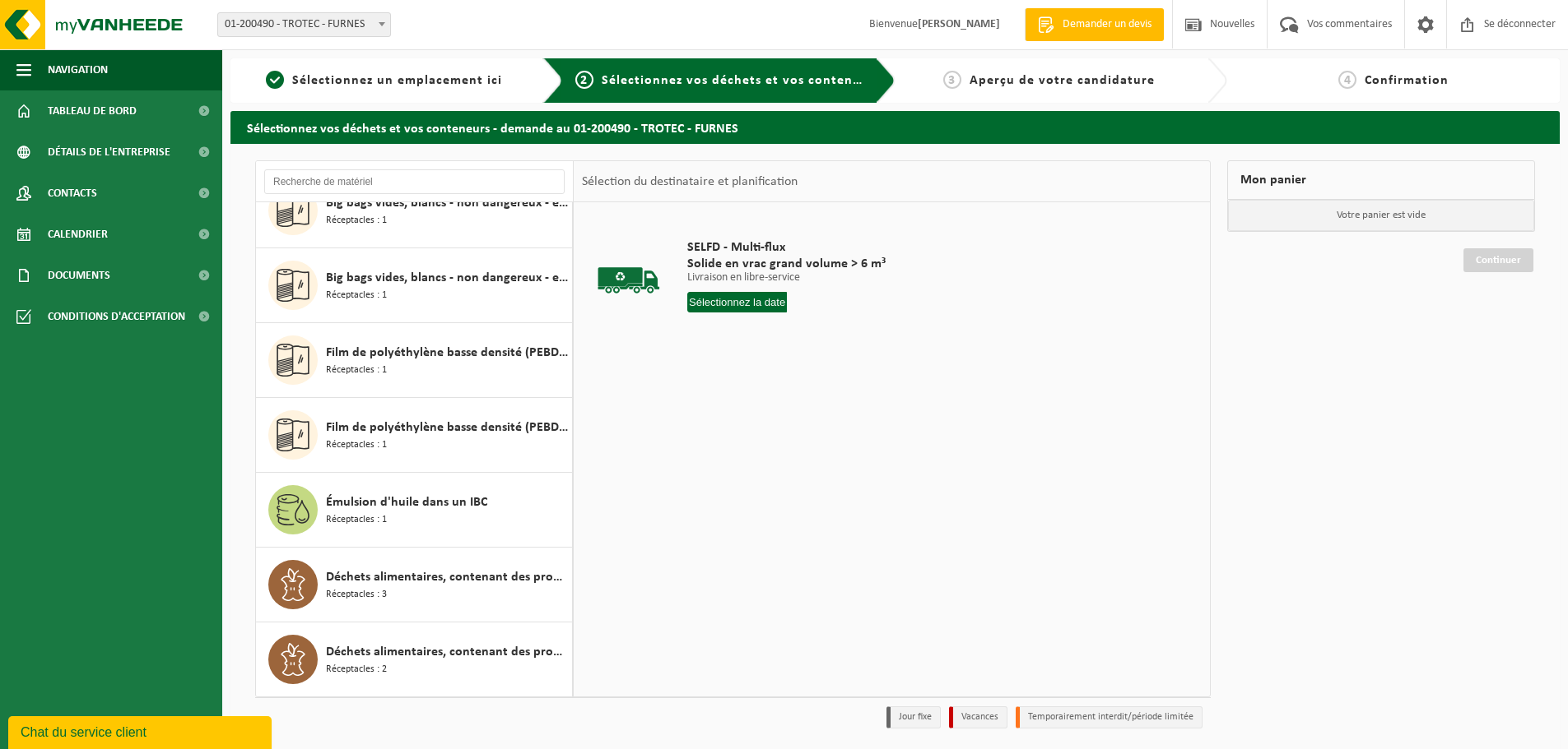
drag, startPoint x: 951, startPoint y: 501, endPoint x: 889, endPoint y: 498, distance: 62.1
click at [889, 498] on div "SELFD - Multi-flux Solide en vrac grand volume > 6 m³ Livraison en libre-servic…" at bounding box center [891, 449] width 636 height 493
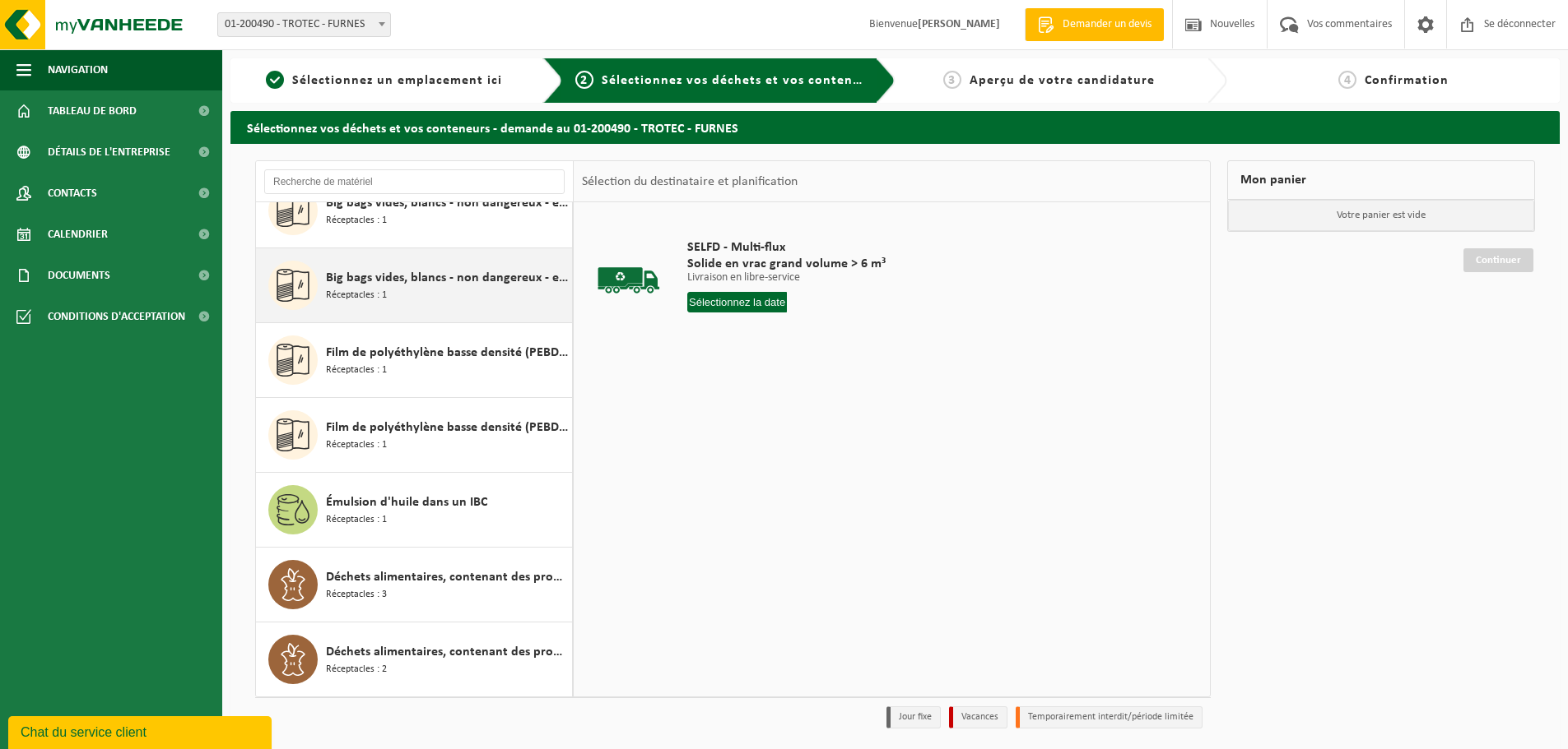
scroll to position [54, 0]
